Goal: Answer question/provide support

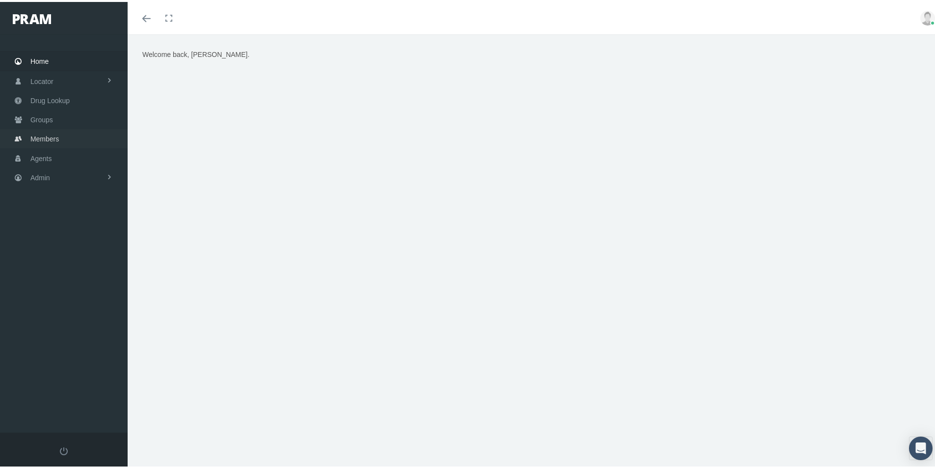
click at [41, 139] on span "Members" at bounding box center [44, 137] width 28 height 19
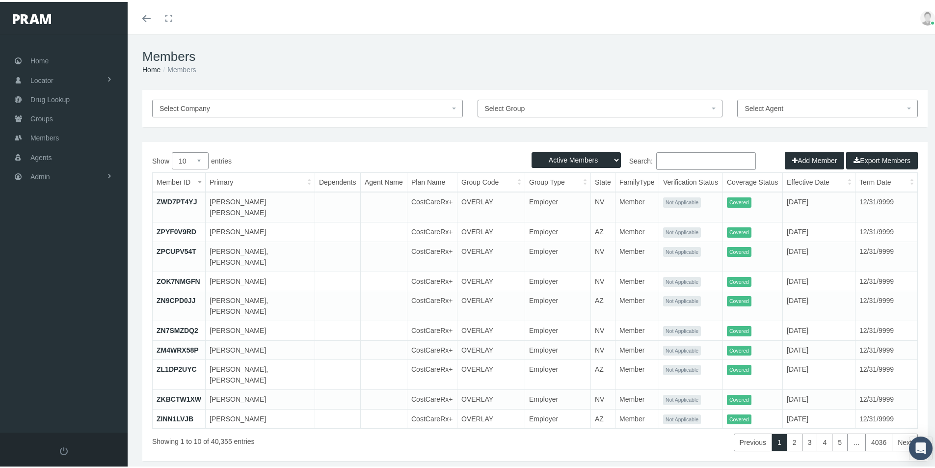
drag, startPoint x: 663, startPoint y: 161, endPoint x: 693, endPoint y: 167, distance: 30.1
click at [665, 162] on input "Search:" at bounding box center [706, 159] width 100 height 18
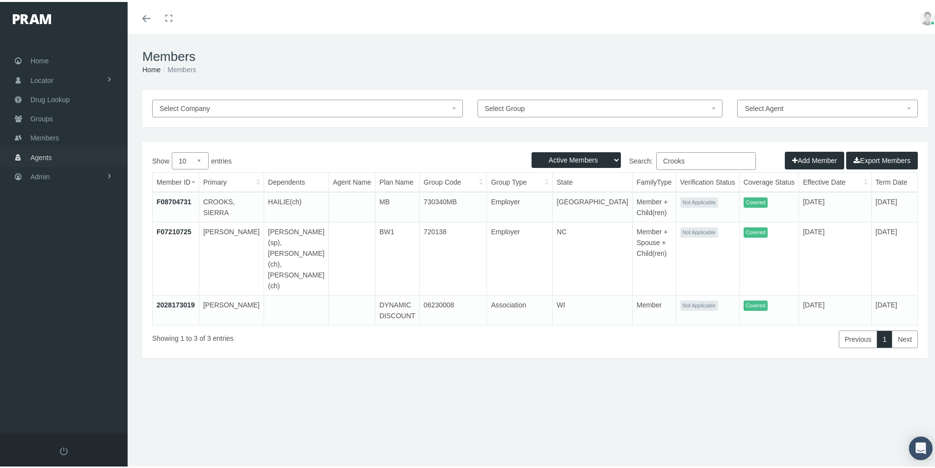
type input "Crooks"
click at [40, 158] on span "Agents" at bounding box center [41, 155] width 22 height 19
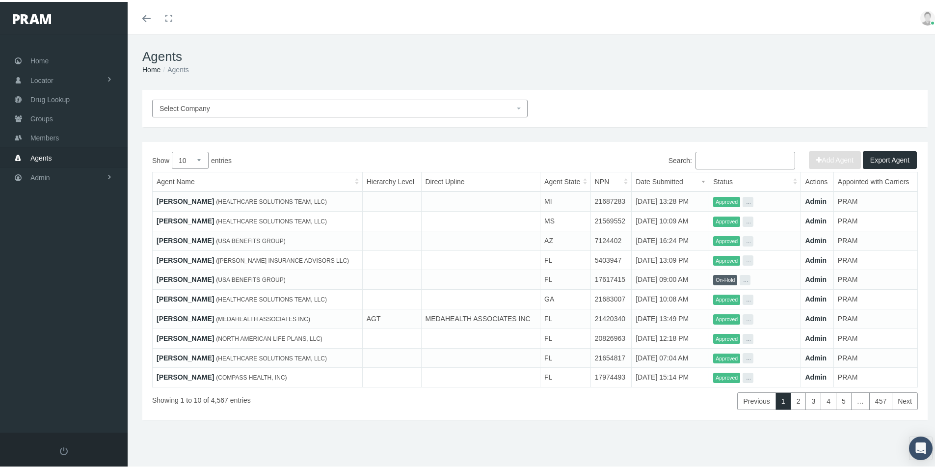
drag, startPoint x: 701, startPoint y: 159, endPoint x: 745, endPoint y: 167, distance: 44.5
click at [700, 161] on input "Search:" at bounding box center [746, 159] width 100 height 18
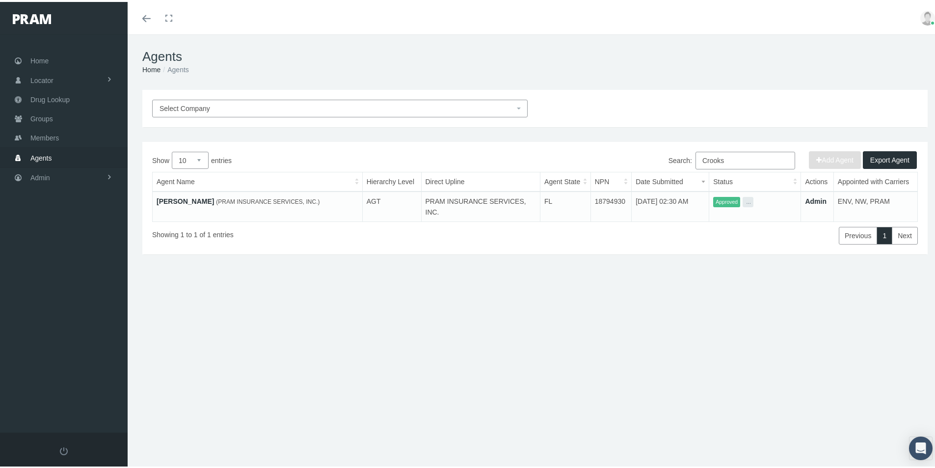
type input "Crooks"
click at [186, 199] on link "Jeffrey Crooks" at bounding box center [185, 199] width 57 height 8
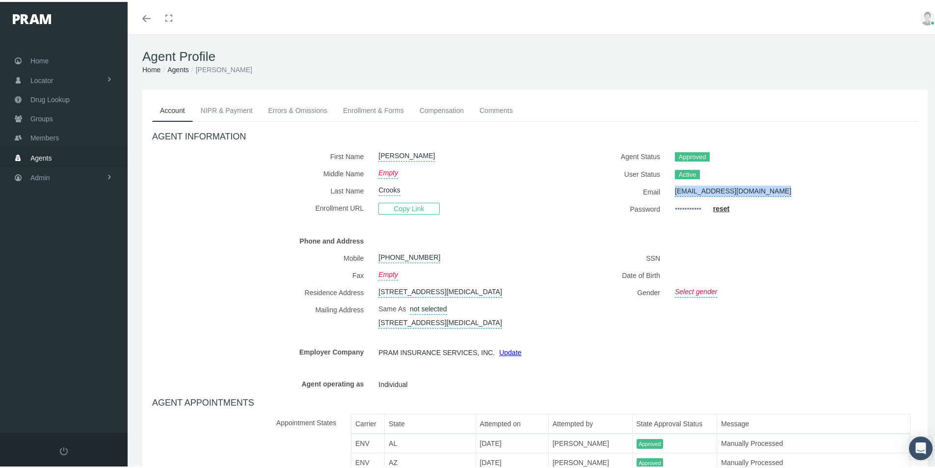
drag, startPoint x: 771, startPoint y: 187, endPoint x: 669, endPoint y: 190, distance: 102.6
click at [669, 190] on div "insagentjeffcrooks@gmail.com" at bounding box center [777, 189] width 219 height 17
copy link "insagentjeffcrooks@gmail.com"
click at [496, 109] on link "Comments" at bounding box center [496, 109] width 49 height 22
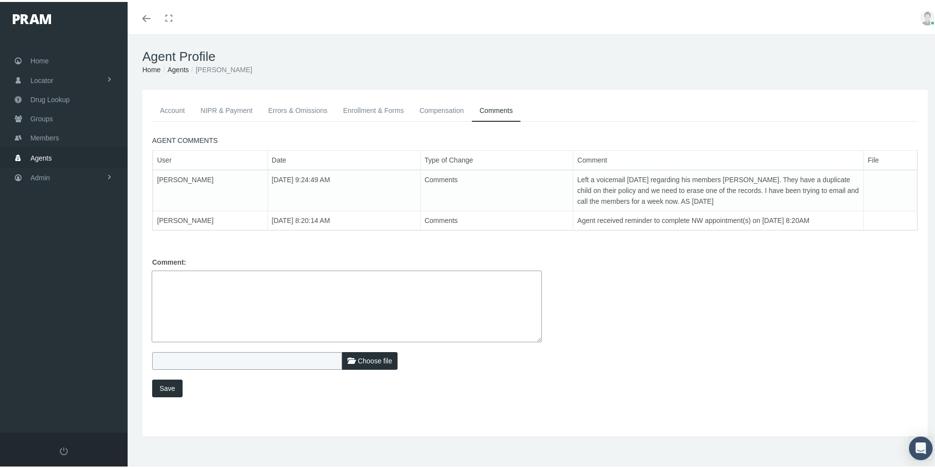
click at [175, 277] on textarea at bounding box center [347, 305] width 390 height 72
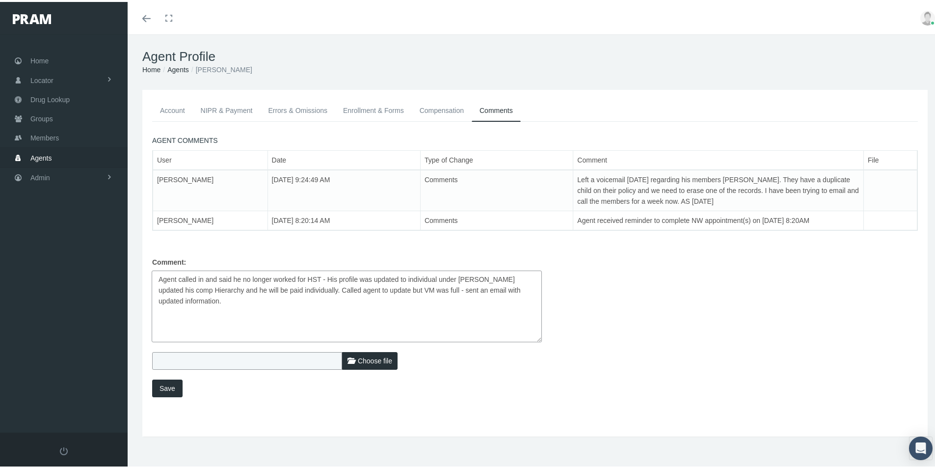
type textarea "Agent called in and said he no longer worked for HST - His profile was updated …"
click at [164, 385] on span "Save" at bounding box center [168, 386] width 16 height 8
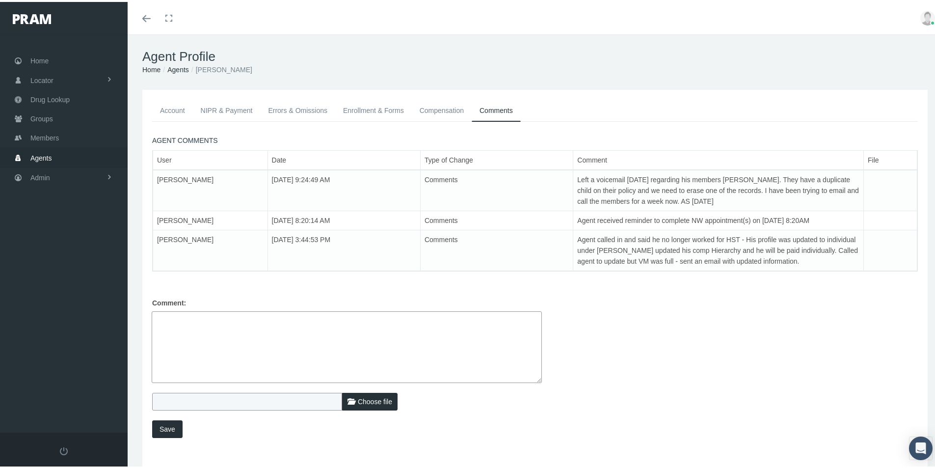
drag, startPoint x: 493, startPoint y: 425, endPoint x: 488, endPoint y: 422, distance: 6.2
click at [491, 424] on div "Save" at bounding box center [535, 427] width 780 height 18
click at [175, 68] on link "Agents" at bounding box center [178, 68] width 22 height 8
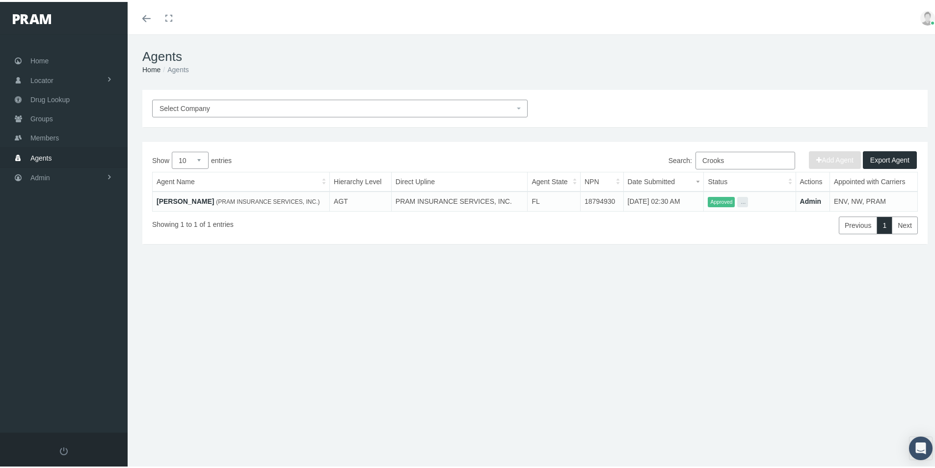
drag, startPoint x: 712, startPoint y: 290, endPoint x: 701, endPoint y: 289, distance: 11.3
click at [712, 290] on div "Select Company Add Agent Export Agent Show 10 25 50 100 entries Search: Crooks …" at bounding box center [535, 210] width 815 height 245
